Goal: Use online tool/utility

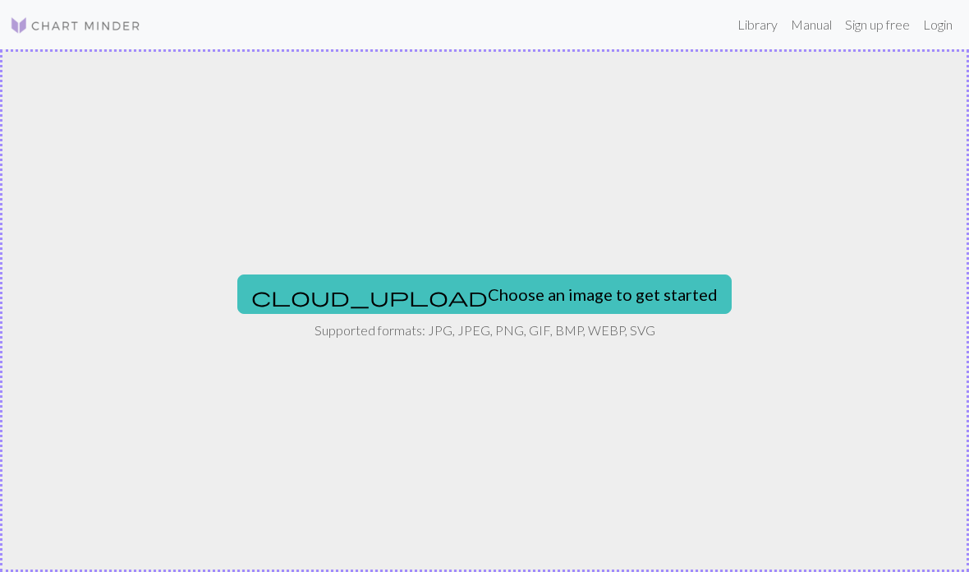
click at [565, 297] on button "cloud_upload Choose an image to get started" at bounding box center [484, 293] width 495 height 39
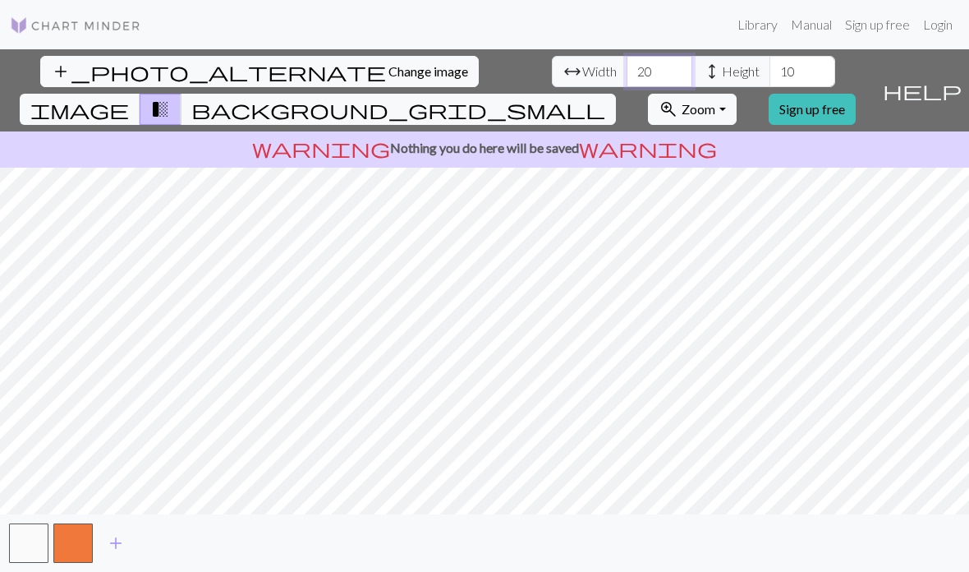
click at [627, 57] on input "20" at bounding box center [660, 71] width 66 height 31
click at [627, 77] on input "20" at bounding box center [660, 71] width 66 height 31
type input "2"
type input "150"
click at [770, 84] on input "10" at bounding box center [803, 71] width 66 height 31
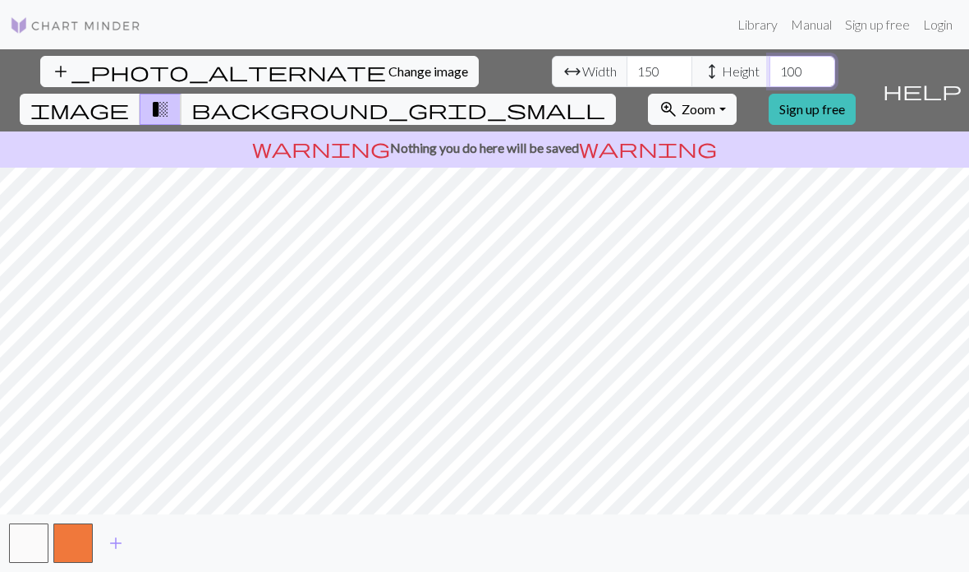
type input "100"
click at [140, 94] on button "image" at bounding box center [80, 109] width 121 height 31
click at [170, 98] on span "transition_fade" at bounding box center [160, 109] width 20 height 23
click at [129, 98] on span "image" at bounding box center [79, 109] width 99 height 23
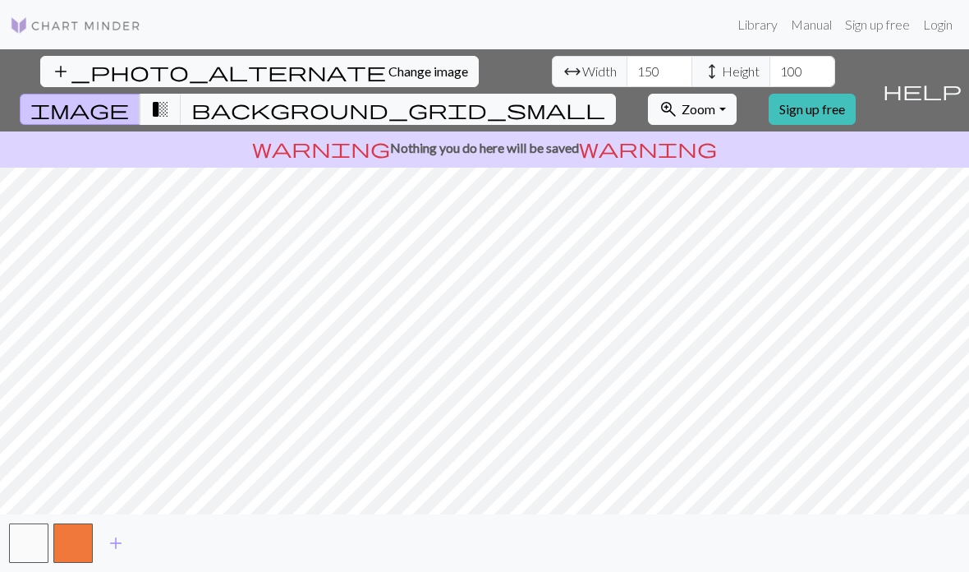
click at [182, 94] on button "transition_fade" at bounding box center [161, 109] width 42 height 31
click at [129, 98] on span "image" at bounding box center [79, 109] width 99 height 23
click at [182, 94] on button "transition_fade" at bounding box center [161, 109] width 42 height 31
click at [129, 98] on span "image" at bounding box center [79, 109] width 99 height 23
click at [170, 98] on span "transition_fade" at bounding box center [160, 109] width 20 height 23
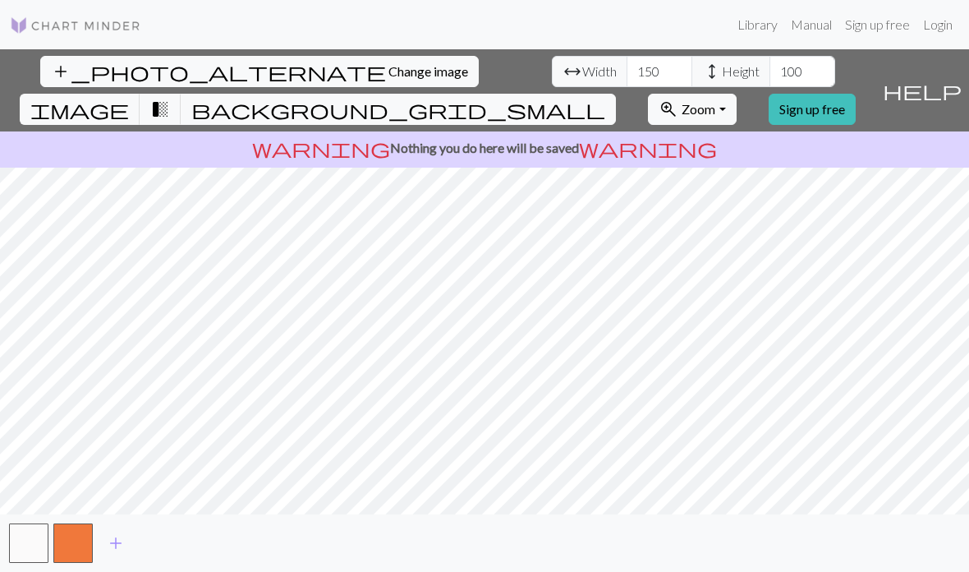
click at [129, 98] on span "image" at bounding box center [79, 109] width 99 height 23
click at [170, 98] on span "transition_fade" at bounding box center [160, 109] width 20 height 23
